Goal: Task Accomplishment & Management: Manage account settings

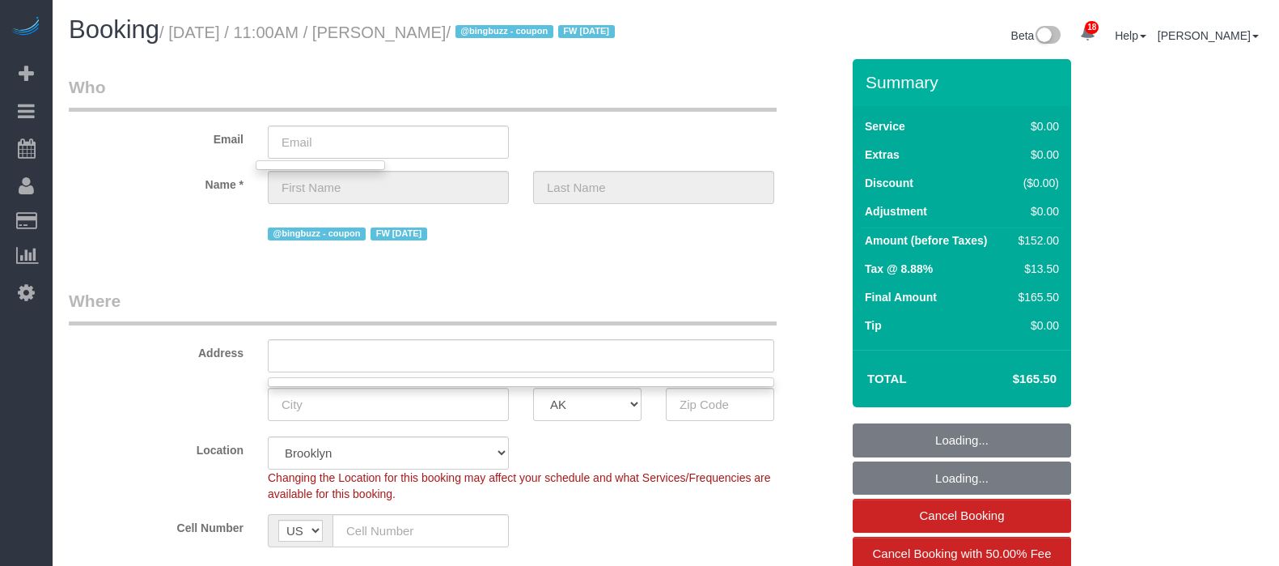
select select "string:stripe-pm_1QIB3I4VGloSiKo71y7zcdOm"
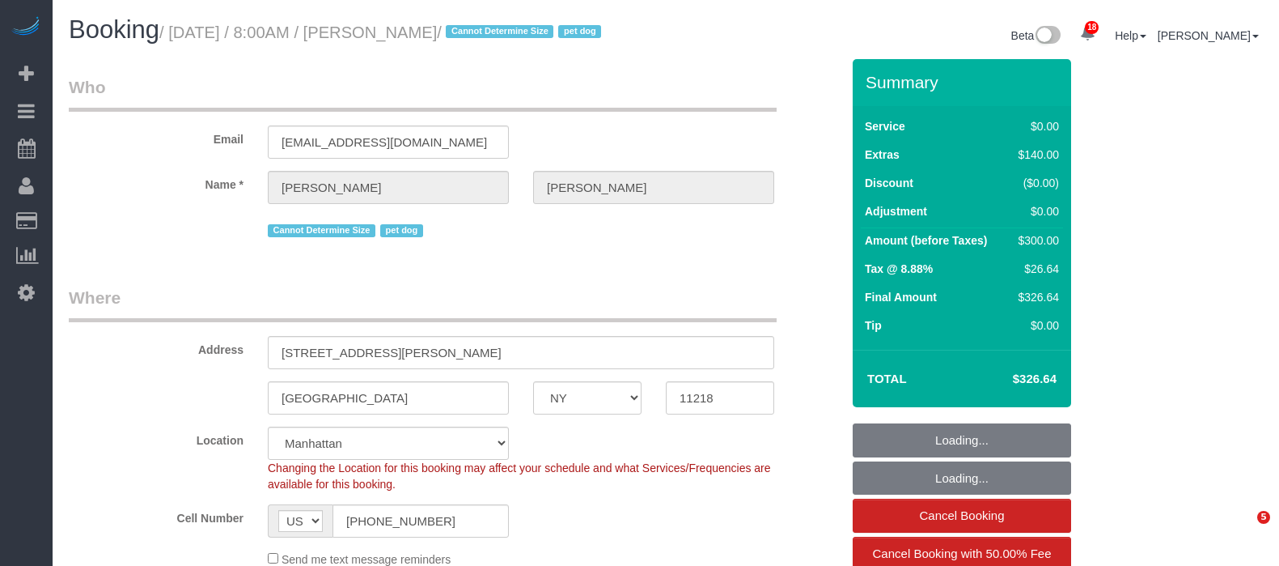
select select "NY"
select select "string:stripe-pm_1S3gFW4VGloSiKo7aC4cIUQa"
select select "number:89"
select select "number:90"
select select "number:13"
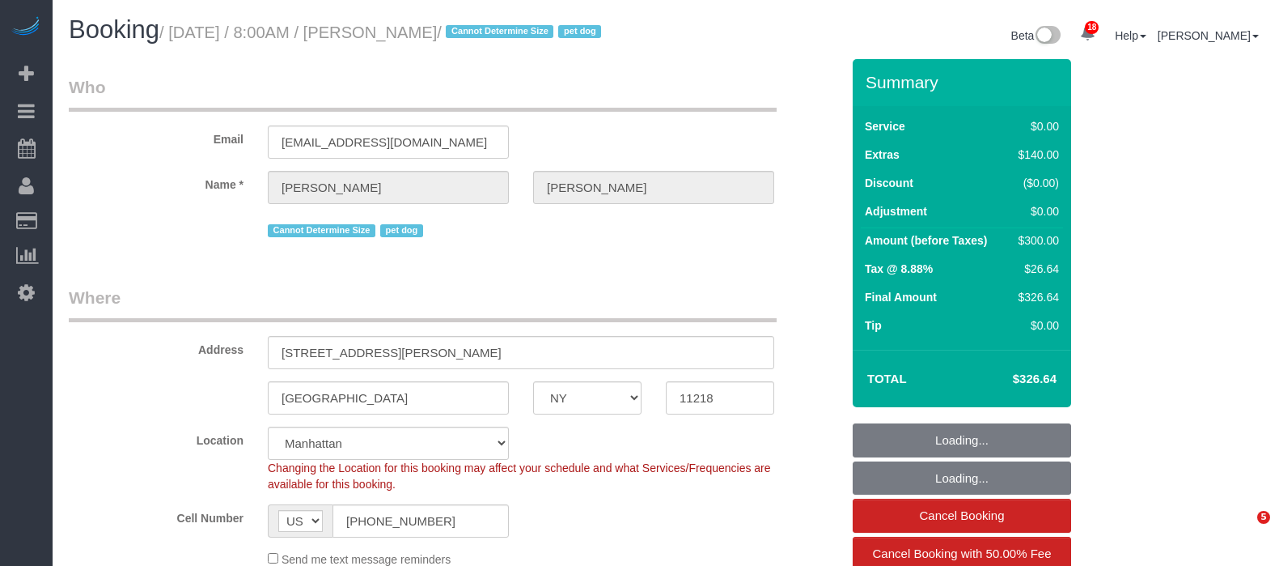
select select "number:5"
select select "spot1"
select select "1"
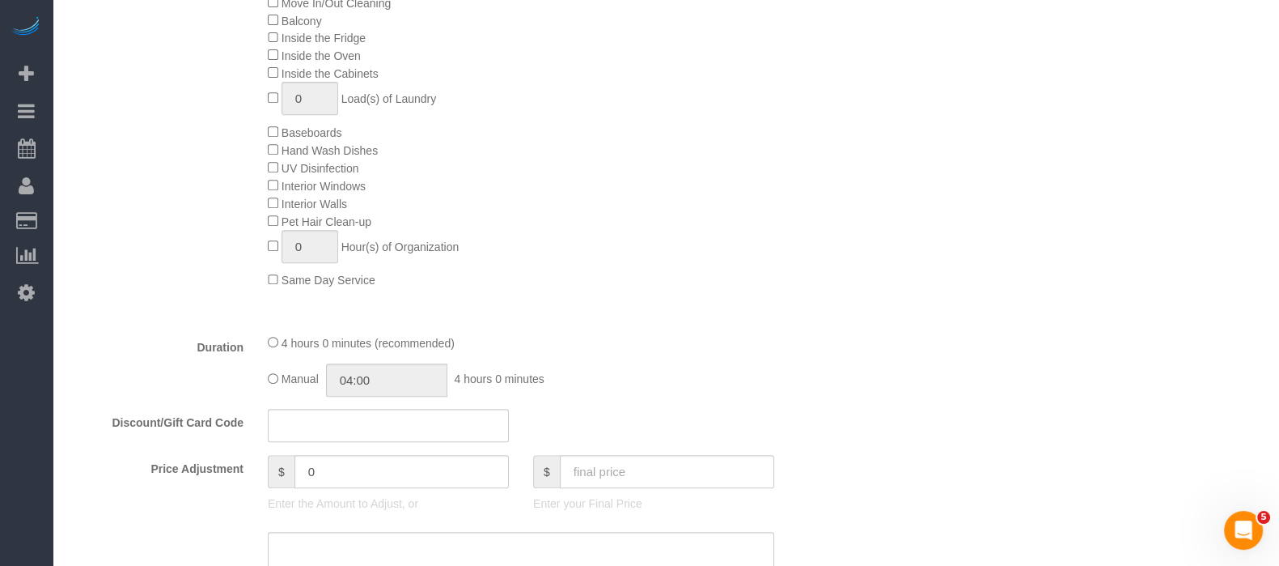
scroll to position [1012, 0]
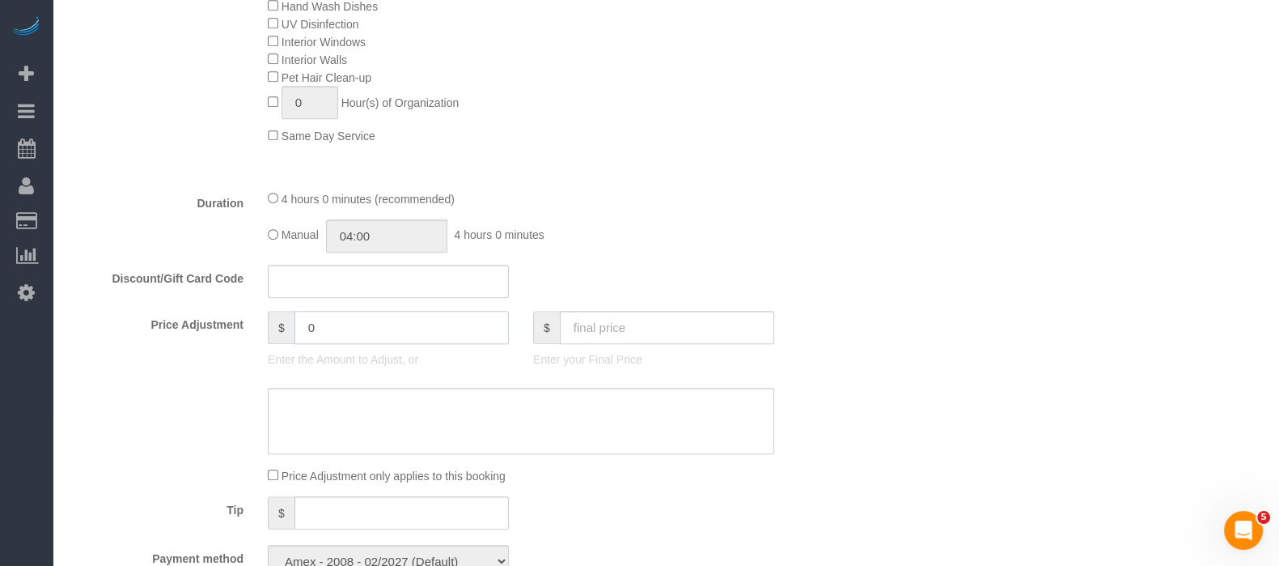
click at [328, 344] on input "0" at bounding box center [402, 327] width 214 height 33
type input "80"
click at [458, 418] on sui-booking-price-adjustment "Price Adjustment $ 80 Enter the Amount to Adjust, or $ Enter your Final Price P…" at bounding box center [455, 397] width 772 height 173
type textarea "additional hour"
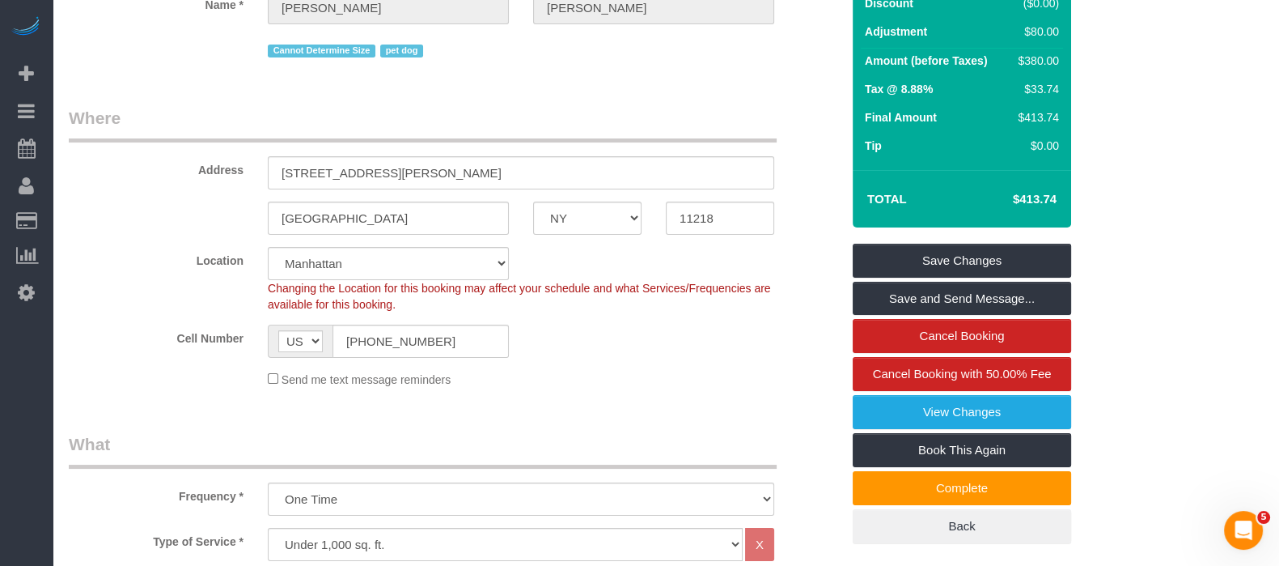
scroll to position [0, 0]
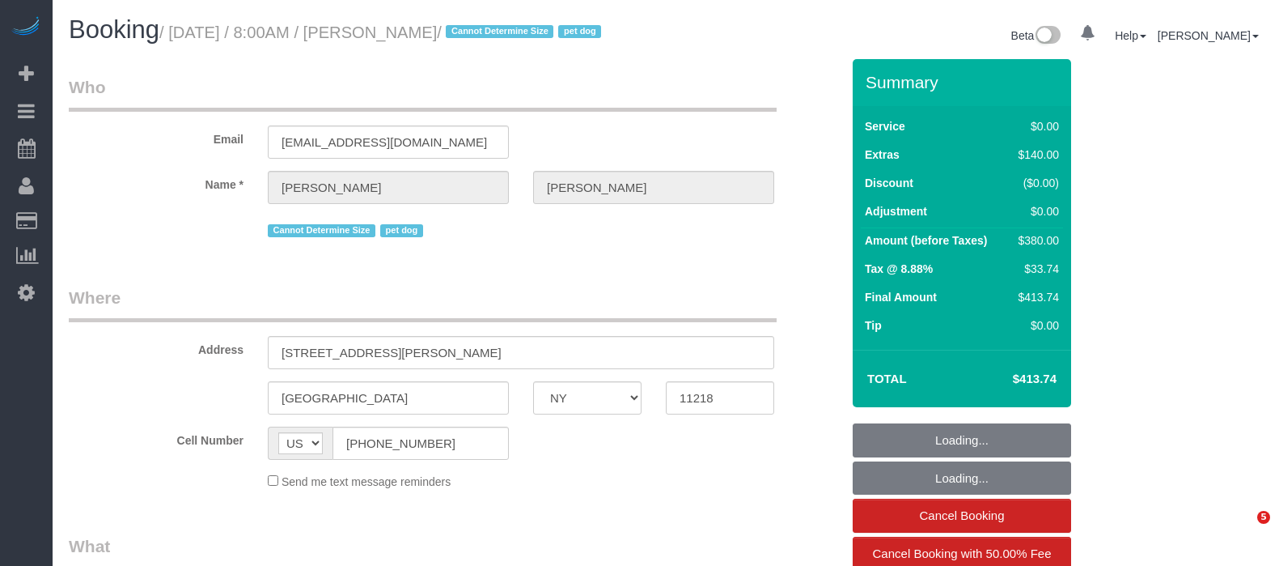
select select "NY"
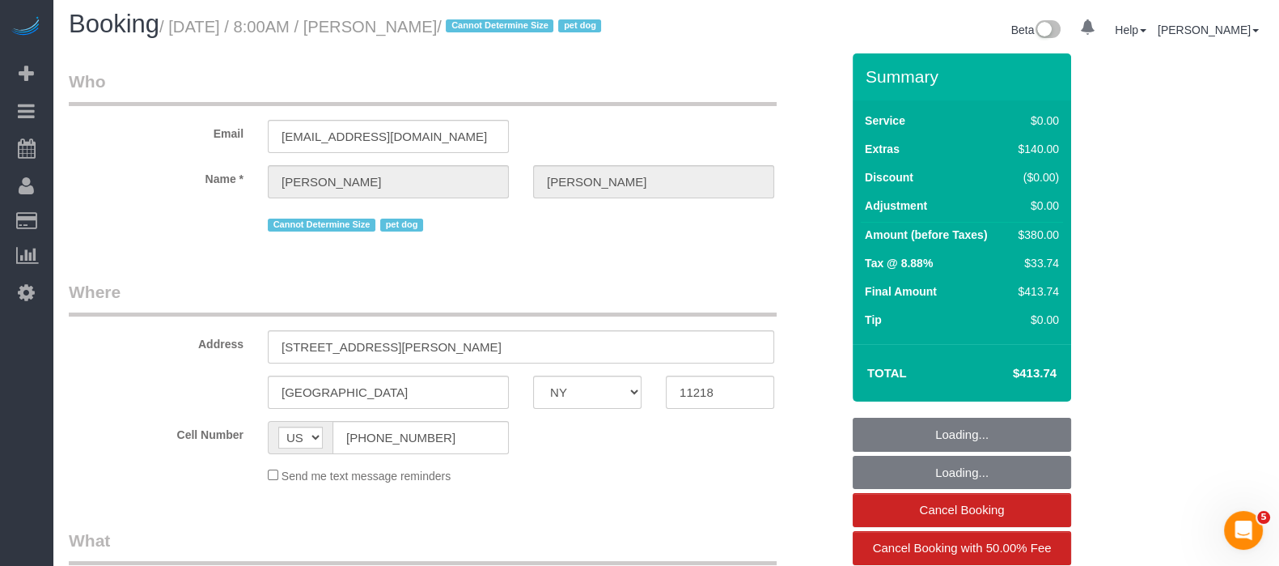
scroll to position [504, 0]
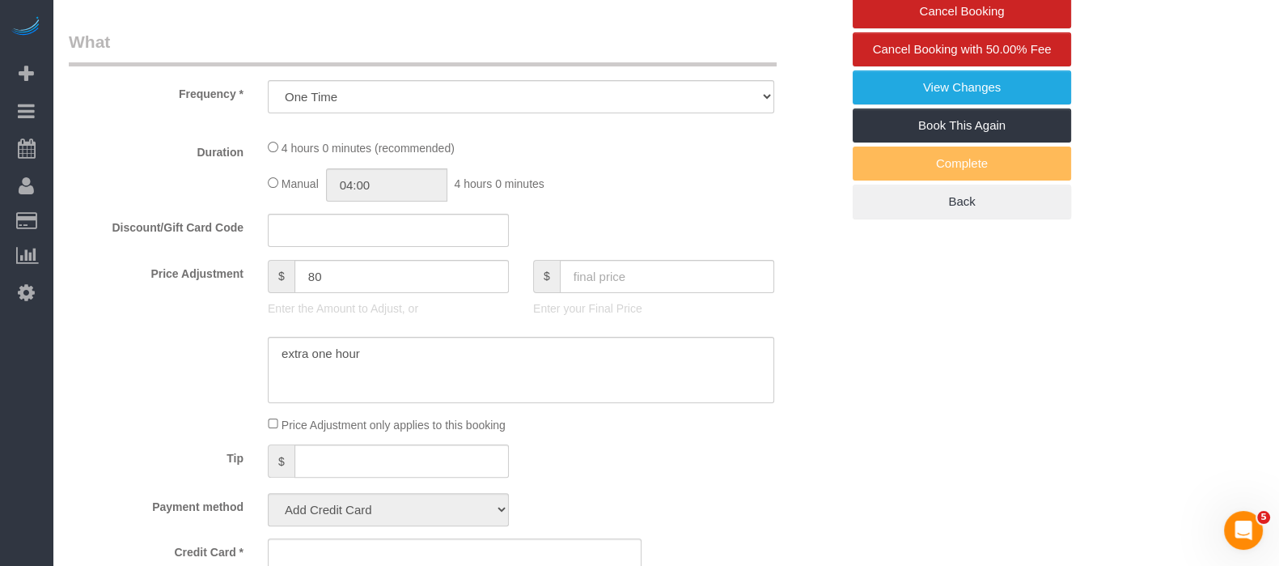
select select "string:stripe-pm_1S3gFW4VGloSiKo7aC4cIUQa"
select select "1"
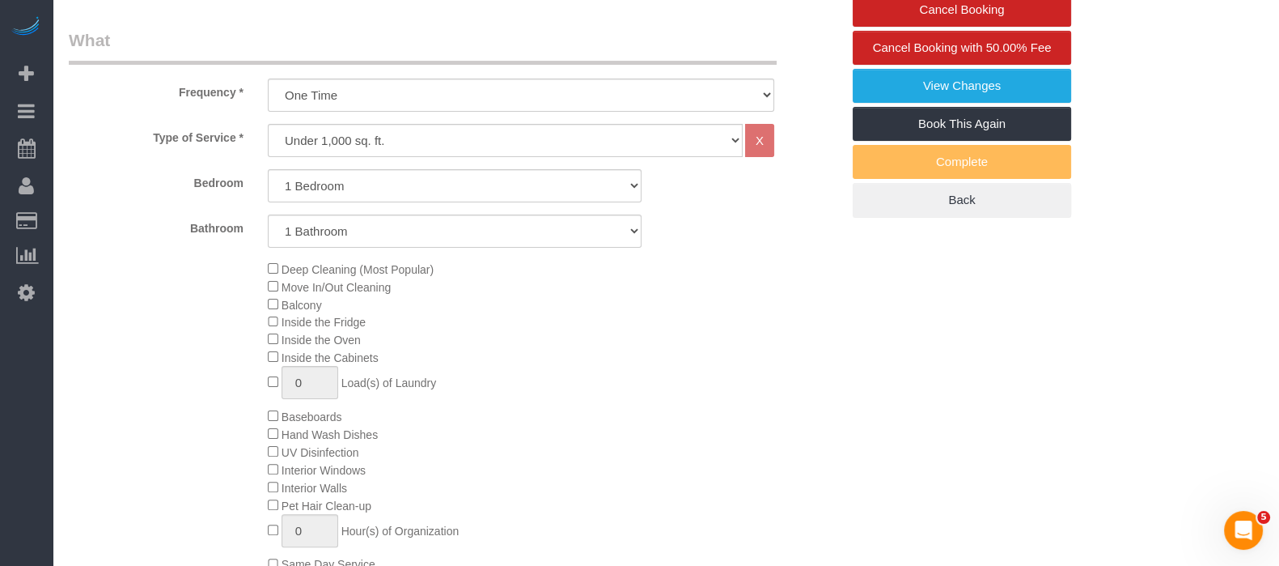
select select "number:89"
select select "number:90"
select select "number:13"
select select "number:5"
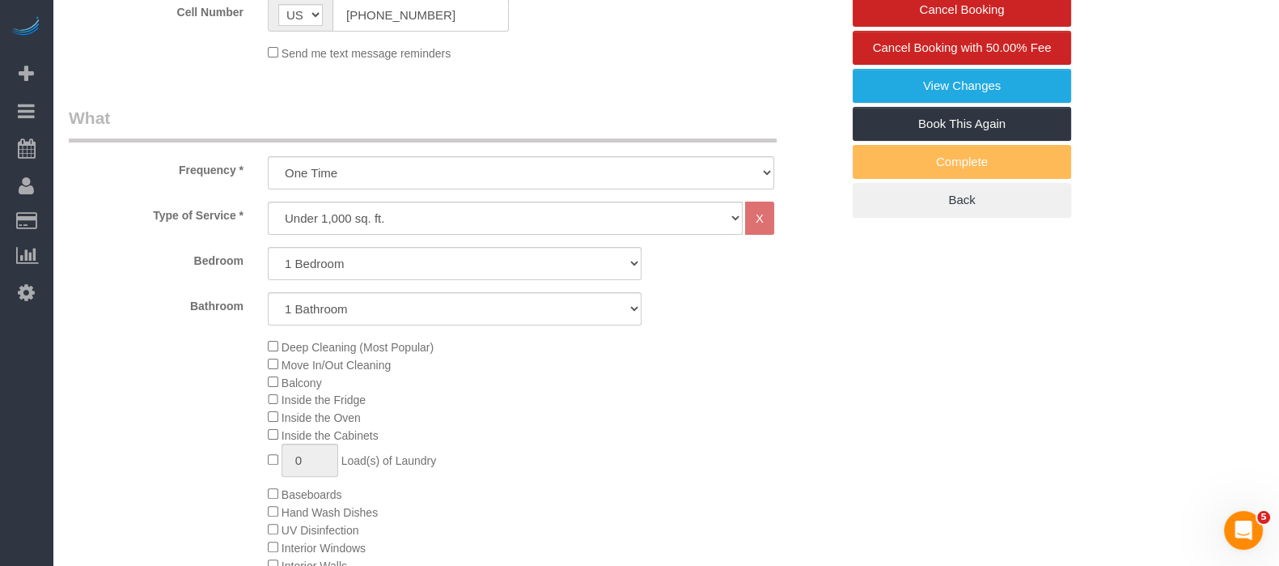
select select "spot1"
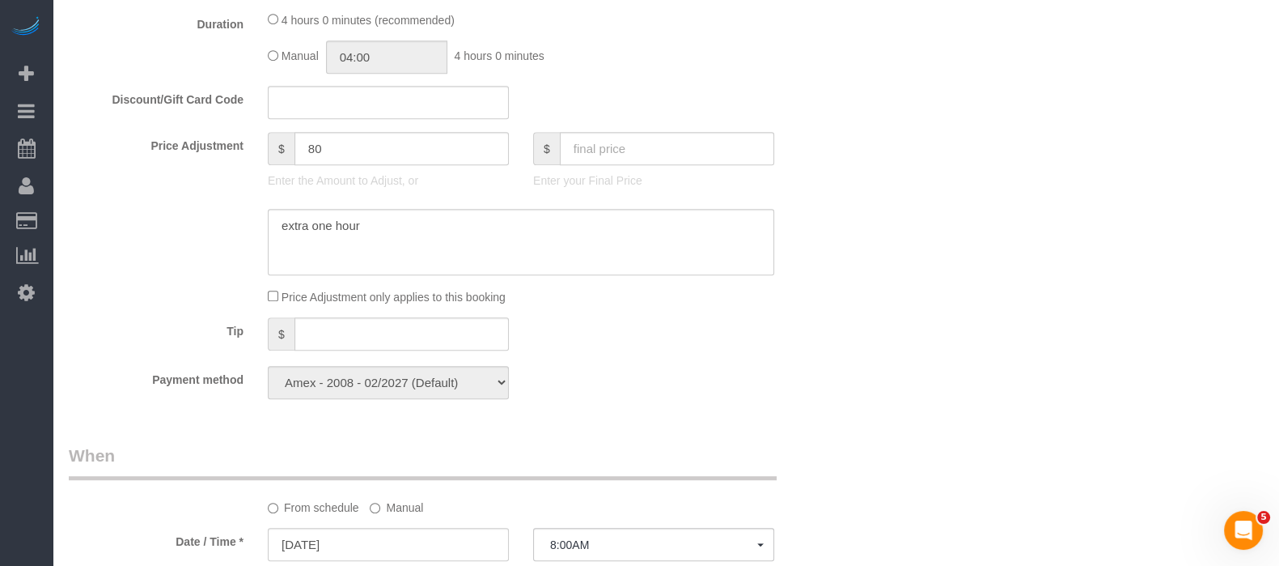
select select "object:1472"
select select "1"
select select "spot39"
